Goal: Task Accomplishment & Management: Complete application form

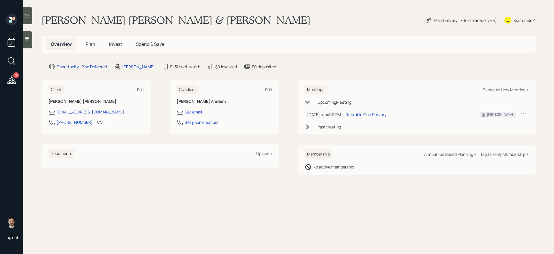
click at [92, 44] on span "Plan" at bounding box center [91, 44] width 10 height 6
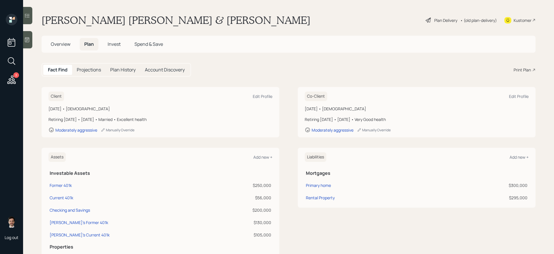
click at [440, 18] on div "Plan Delivery" at bounding box center [445, 20] width 23 height 6
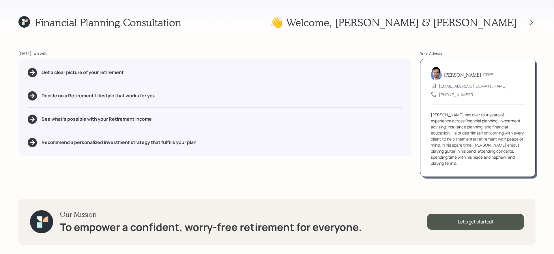
click at [531, 24] on icon at bounding box center [531, 23] width 6 height 6
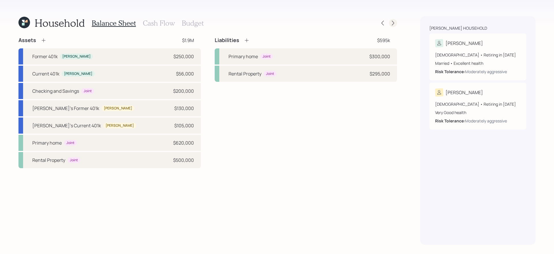
click at [393, 23] on icon at bounding box center [393, 23] width 6 height 6
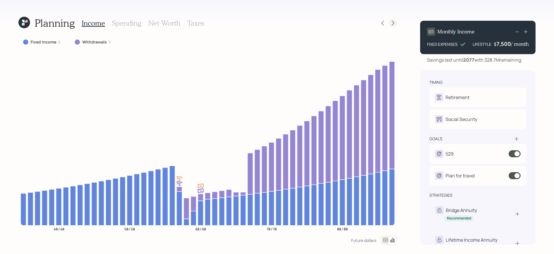
click at [393, 23] on icon at bounding box center [393, 23] width 6 height 6
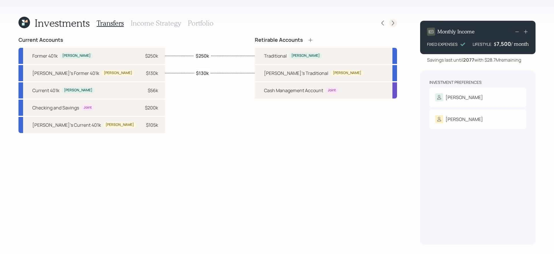
click at [395, 24] on icon at bounding box center [393, 23] width 6 height 6
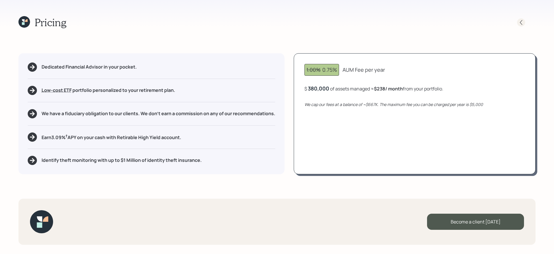
click at [524, 23] on icon at bounding box center [521, 23] width 6 height 6
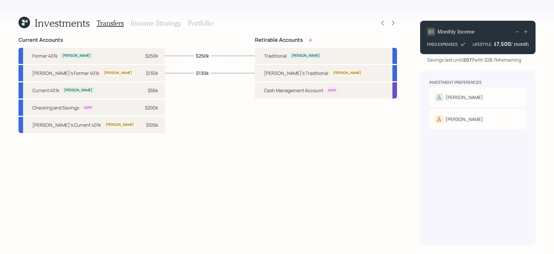
click at [197, 22] on h3 "Portfolio" at bounding box center [201, 23] width 26 height 8
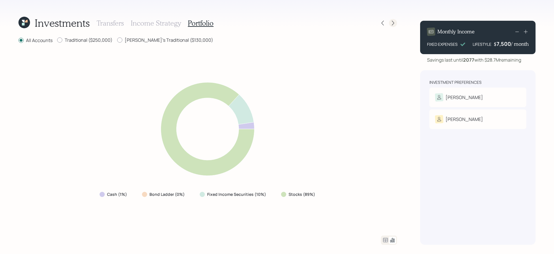
click at [392, 21] on icon at bounding box center [393, 23] width 2 height 5
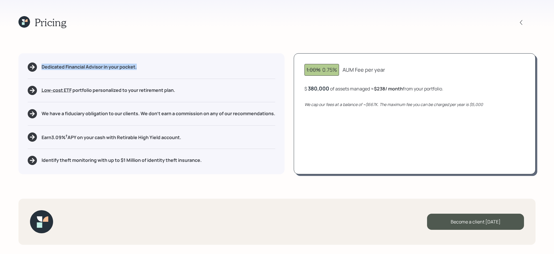
click at [392, 21] on div "Pricing" at bounding box center [276, 22] width 517 height 12
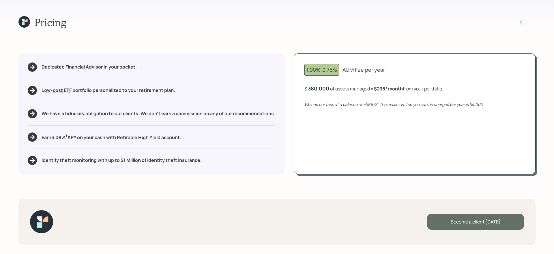
click at [459, 224] on div "Become a client today" at bounding box center [475, 222] width 97 height 16
click at [457, 216] on div "Go to Altruist" at bounding box center [475, 222] width 97 height 16
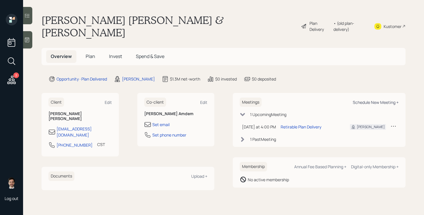
click at [371, 100] on div "Schedule New Meeting +" at bounding box center [376, 102] width 46 height 5
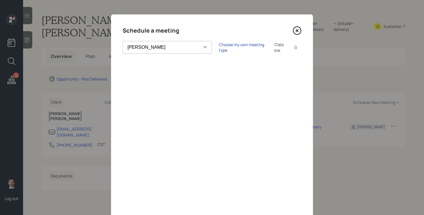
click at [219, 47] on div "Choose my own meeting type" at bounding box center [243, 47] width 48 height 11
click at [157, 50] on select "Theresa Spinello Matthew Burke Aleksandra Szegda Eitan Bar-David Ian Yamey Trev…" at bounding box center [173, 47] width 100 height 13
select select "ade3b313-576a-42c5-b346-1eb294908ae6"
click at [123, 41] on select "Theresa Spinello Matthew Burke Aleksandra Szegda Eitan Bar-David Ian Yamey Trev…" at bounding box center [173, 47] width 100 height 13
click at [295, 30] on icon at bounding box center [297, 30] width 9 height 9
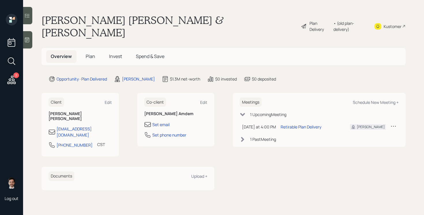
click at [113, 53] on span "Invest" at bounding box center [115, 56] width 13 height 6
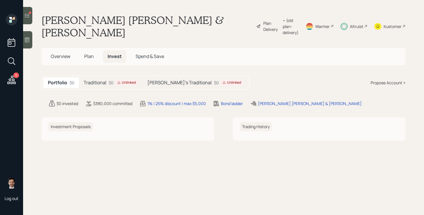
click at [114, 83] on div "$0 Unlinked" at bounding box center [123, 83] width 29 height 6
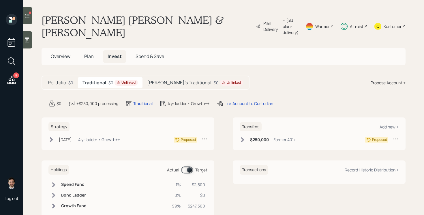
click at [262, 78] on div "Portfolio $0 Traditional $0 Unlinked [PERSON_NAME]'s Traditional $0 Unlinked Pr…" at bounding box center [224, 83] width 364 height 14
click at [183, 85] on h5 "[PERSON_NAME]'s Traditional" at bounding box center [179, 82] width 64 height 5
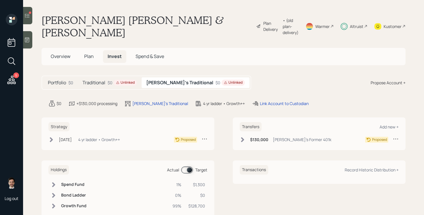
click at [113, 87] on div "Traditional $0 Unlinked" at bounding box center [110, 82] width 64 height 11
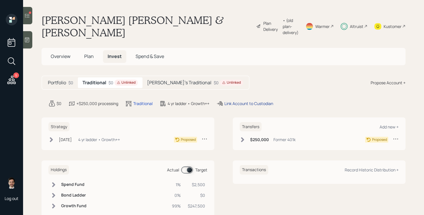
click at [245, 104] on div "Link Account to Custodian" at bounding box center [248, 103] width 49 height 6
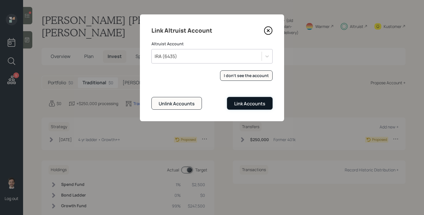
click at [240, 104] on div "Link Accounts" at bounding box center [249, 103] width 31 height 6
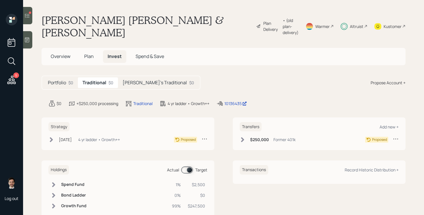
click at [53, 140] on icon at bounding box center [51, 140] width 6 height 6
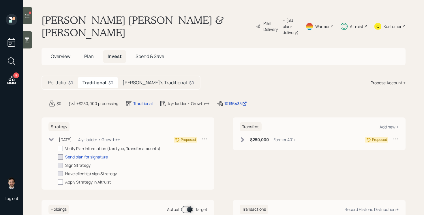
click at [59, 149] on div at bounding box center [60, 148] width 5 height 5
click at [58, 149] on input "checkbox" at bounding box center [57, 148] width 0 height 0
checkbox input "true"
click at [78, 156] on div "Send plan for signature" at bounding box center [86, 157] width 43 height 6
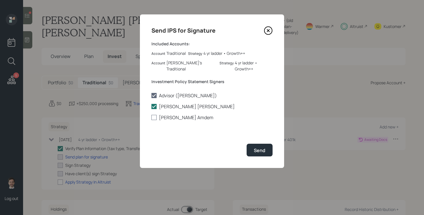
click at [171, 114] on label "[PERSON_NAME] Amdem" at bounding box center [211, 117] width 121 height 6
click at [151, 117] on input "[PERSON_NAME] Amdem" at bounding box center [151, 117] width 0 height 0
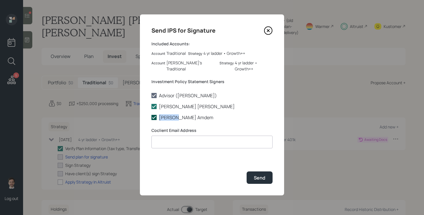
click at [171, 114] on label "[PERSON_NAME] Amdem" at bounding box center [211, 117] width 121 height 6
click at [151, 117] on input "[PERSON_NAME] Amdem" at bounding box center [151, 117] width 0 height 0
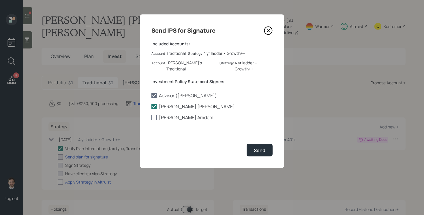
click at [174, 114] on label "[PERSON_NAME] Amdem" at bounding box center [211, 117] width 121 height 6
click at [151, 117] on input "[PERSON_NAME] Amdem" at bounding box center [151, 117] width 0 height 0
checkbox input "true"
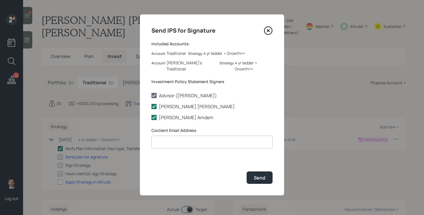
click at [166, 136] on input at bounding box center [211, 142] width 121 height 13
paste input "[PERSON_NAME][EMAIL_ADDRESS][DOMAIN_NAME]"
type input "[PERSON_NAME][EMAIL_ADDRESS][DOMAIN_NAME]"
click at [254, 175] on div "Send" at bounding box center [260, 178] width 12 height 6
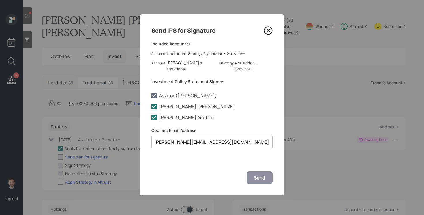
checkbox input "true"
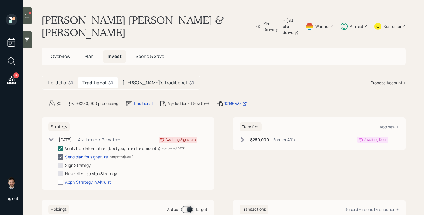
click at [243, 140] on icon at bounding box center [242, 139] width 3 height 5
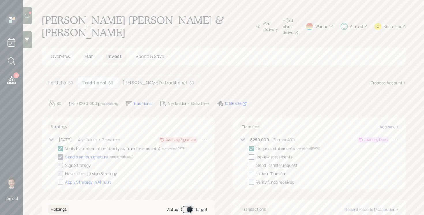
click at [253, 157] on div at bounding box center [251, 156] width 5 height 5
click at [249, 157] on input "checkbox" at bounding box center [249, 157] width 0 height 0
checkbox input "true"
click at [156, 82] on h5 "[PERSON_NAME]'s Traditional" at bounding box center [155, 82] width 64 height 5
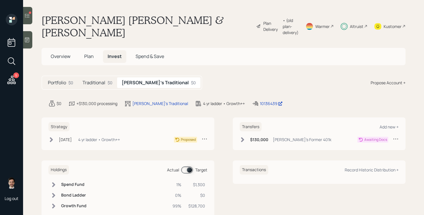
click at [244, 138] on icon at bounding box center [243, 140] width 6 height 6
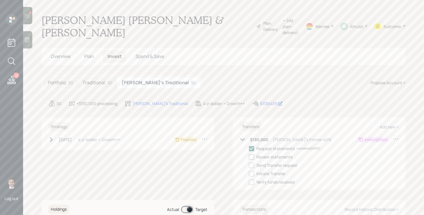
click at [252, 156] on div at bounding box center [251, 156] width 5 height 5
click at [249, 157] on input "checkbox" at bounding box center [249, 157] width 0 height 0
checkbox input "true"
click at [51, 140] on icon at bounding box center [51, 140] width 6 height 6
click at [61, 148] on div at bounding box center [60, 148] width 5 height 5
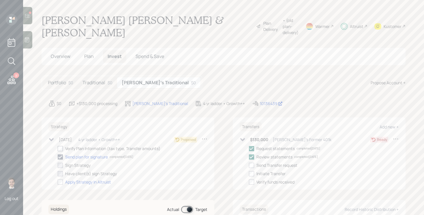
click at [58, 148] on input "checkbox" at bounding box center [57, 148] width 0 height 0
checkbox input "true"
